Goal: Communication & Community: Answer question/provide support

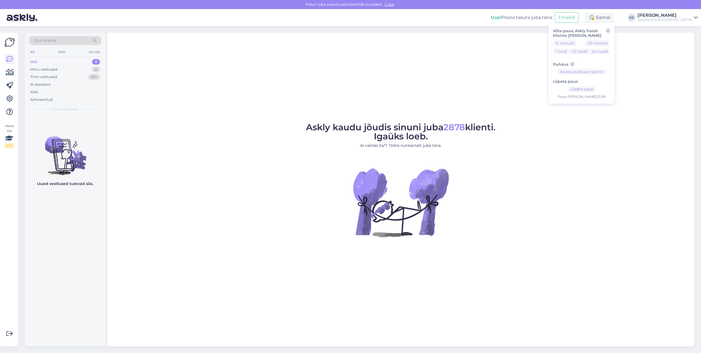
drag, startPoint x: 672, startPoint y: 13, endPoint x: 675, endPoint y: 16, distance: 4.1
click at [672, 13] on div "[PERSON_NAME]" at bounding box center [665, 15] width 54 height 4
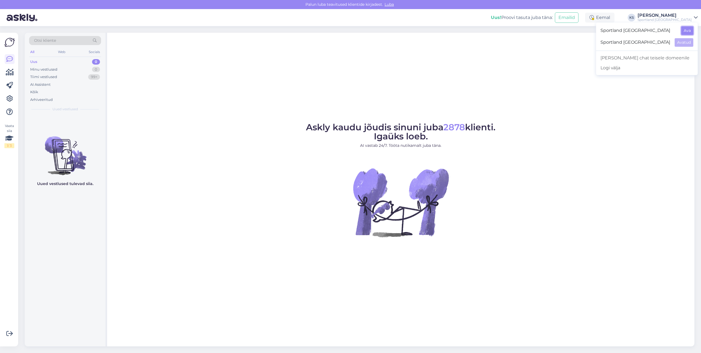
click at [684, 27] on button "Ava" at bounding box center [688, 30] width 12 height 9
click at [620, 12] on div "Uus! Proovi tasuta [PERSON_NAME]: Emailid Eemal KS [PERSON_NAME] Sportland [GEO…" at bounding box center [350, 17] width 701 height 17
click at [615, 13] on div "Eemal" at bounding box center [599, 18] width 29 height 10
click at [615, 40] on div "Võta paus, Askly hoiab kliente [PERSON_NAME] 15 minutit 30 minutit 1 tund 1.5 t…" at bounding box center [582, 51] width 66 height 56
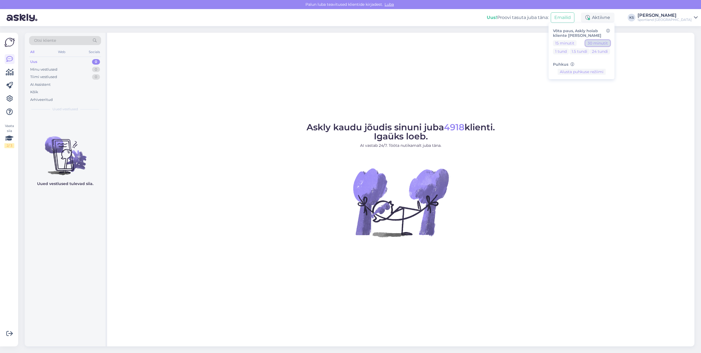
click at [611, 45] on button "30 minutit" at bounding box center [598, 43] width 25 height 6
click at [681, 18] on div "Sportland [GEOGRAPHIC_DATA]" at bounding box center [665, 20] width 54 height 4
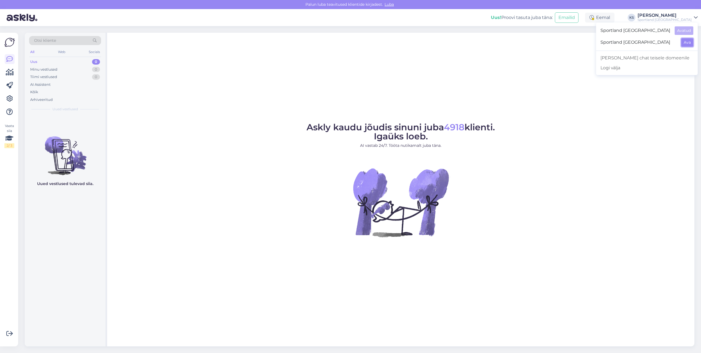
click at [684, 45] on button "Ava" at bounding box center [688, 42] width 12 height 9
click at [615, 20] on div "Aktiivne" at bounding box center [598, 18] width 34 height 10
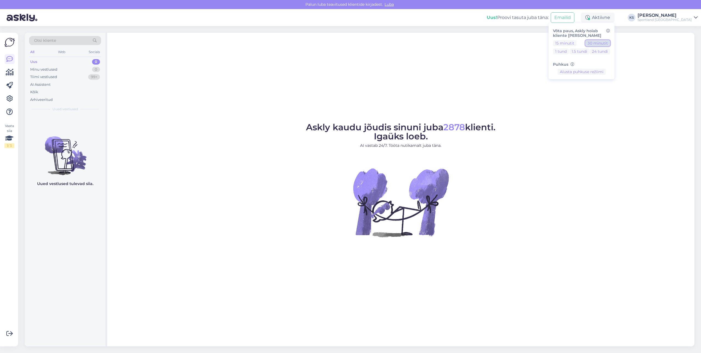
click at [611, 43] on button "30 minutit" at bounding box center [598, 43] width 25 height 6
click at [679, 19] on div "Sportland [GEOGRAPHIC_DATA]" at bounding box center [665, 20] width 54 height 4
click at [689, 31] on button "Ava" at bounding box center [688, 30] width 12 height 9
click at [97, 77] on div "1" at bounding box center [96, 76] width 7 height 5
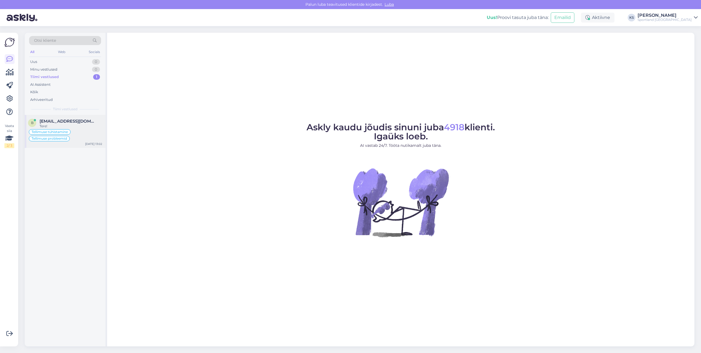
click at [89, 132] on div "Tellimuse tühistamine Tellimuse probleemid" at bounding box center [65, 135] width 74 height 13
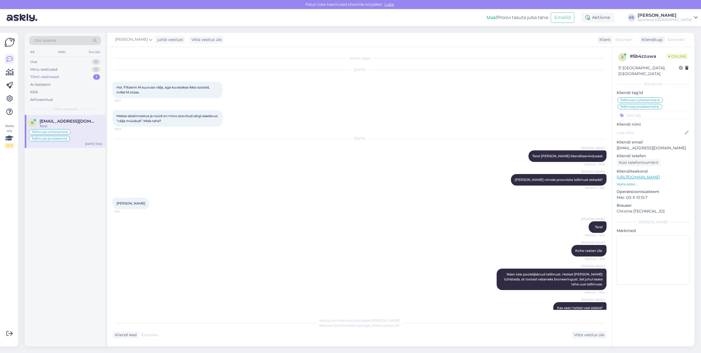
scroll to position [581, 0]
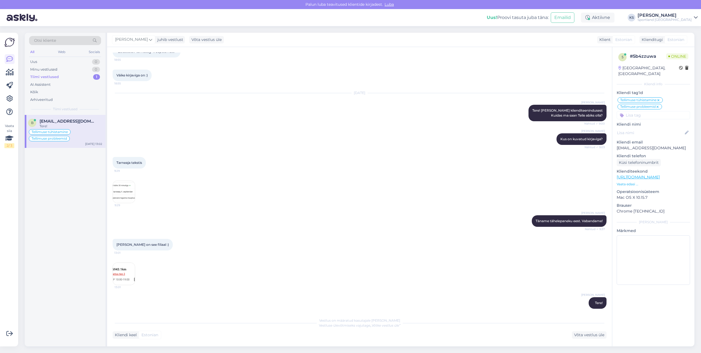
click at [84, 135] on div "Tellimuse tühistamine Tellimuse probleemid" at bounding box center [65, 135] width 74 height 13
click at [132, 268] on img at bounding box center [124, 274] width 22 height 22
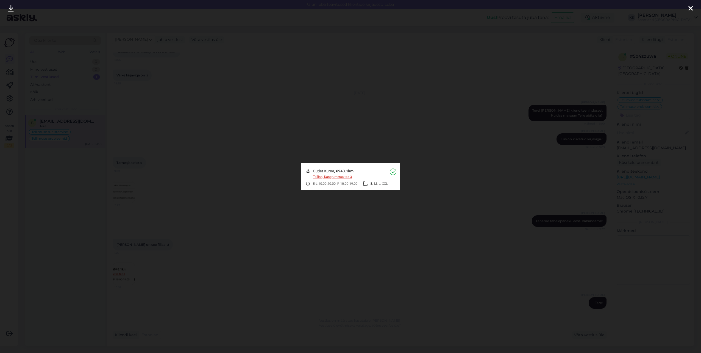
click at [692, 7] on icon at bounding box center [691, 8] width 4 height 7
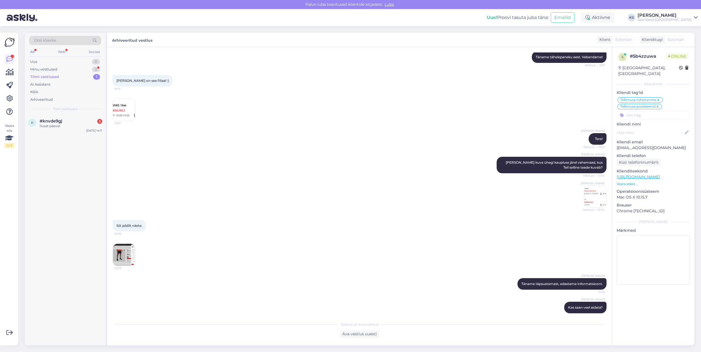
scroll to position [745, 0]
